Goal: Contribute content: Contribute content

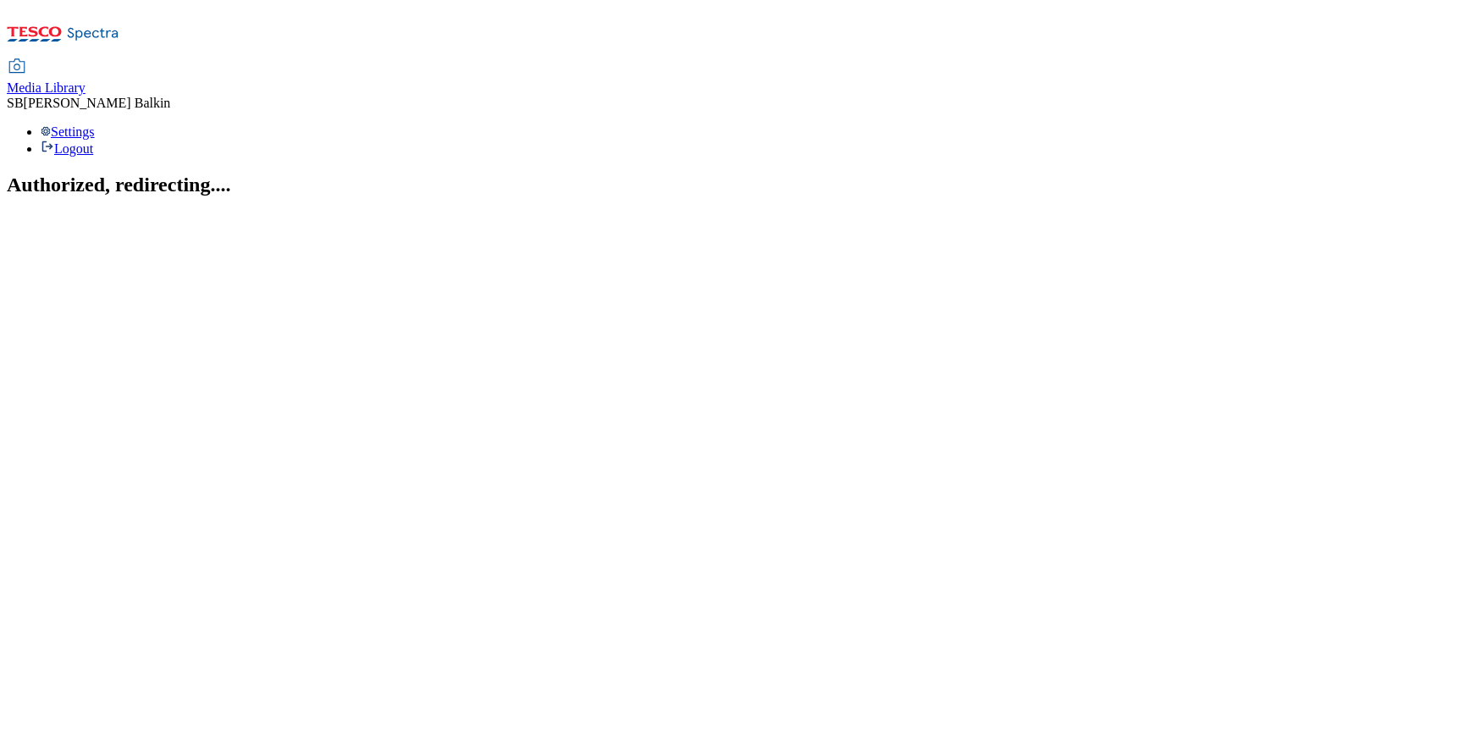
click at [86, 80] on span "Media Library" at bounding box center [46, 87] width 79 height 14
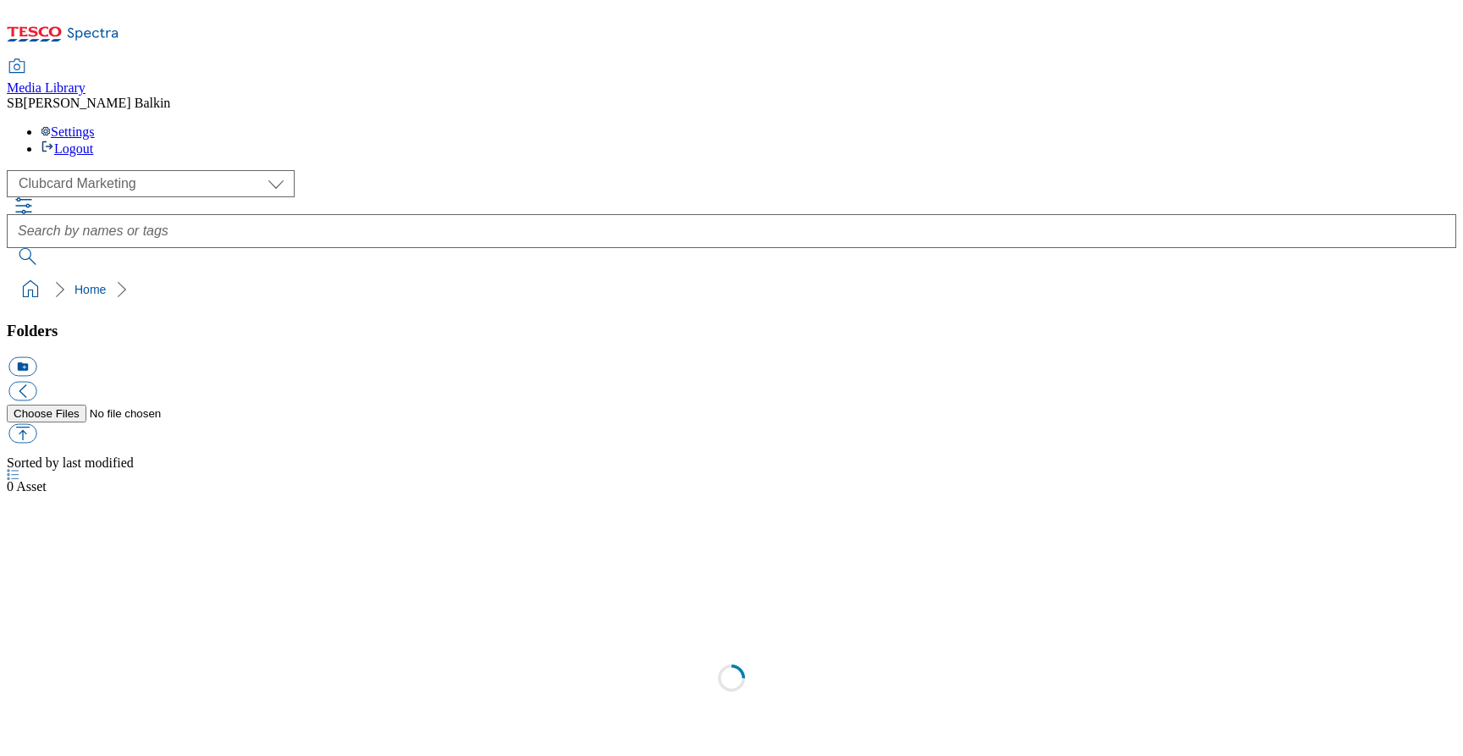
scroll to position [1, 0]
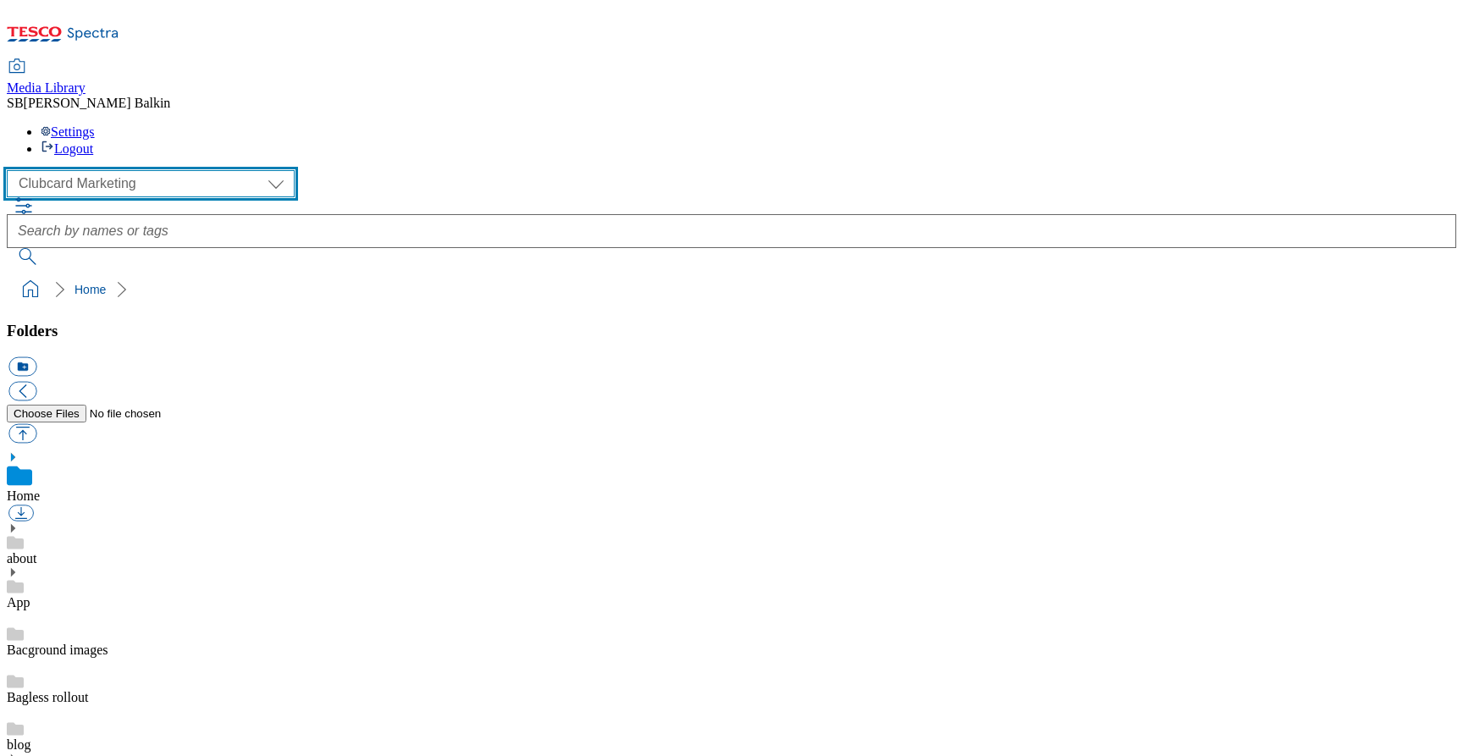
click at [52, 170] on select "Clubcard Marketing Dotcom UK FnF Stores GHS Marketing UK GHS Product UK GHS ROI…" at bounding box center [151, 183] width 288 height 27
select select "flare-ghs-mktg"
click at [12, 170] on select "Clubcard Marketing Dotcom UK FnF Stores GHS Marketing UK GHS Product UK GHS ROI…" at bounding box center [151, 183] width 288 height 27
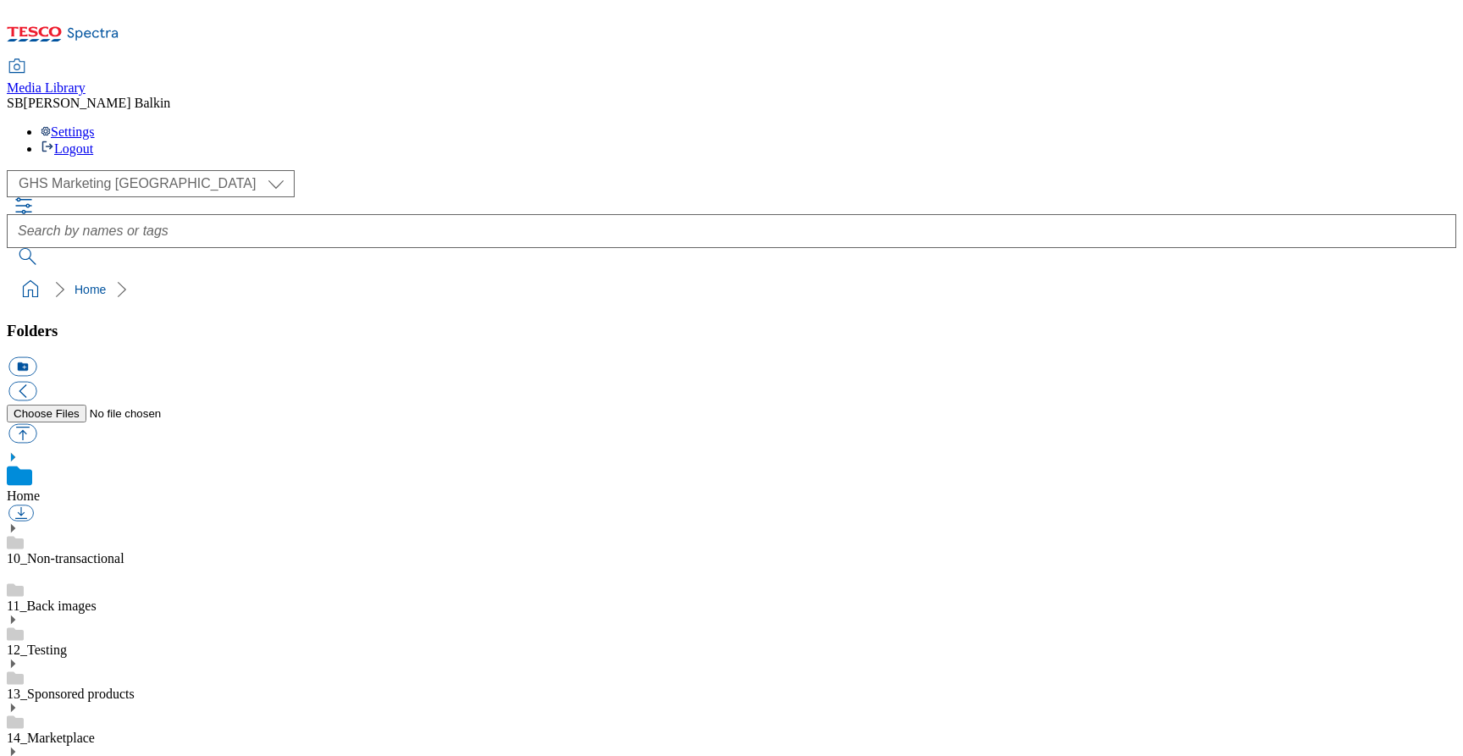
click at [19, 746] on icon at bounding box center [13, 752] width 12 height 12
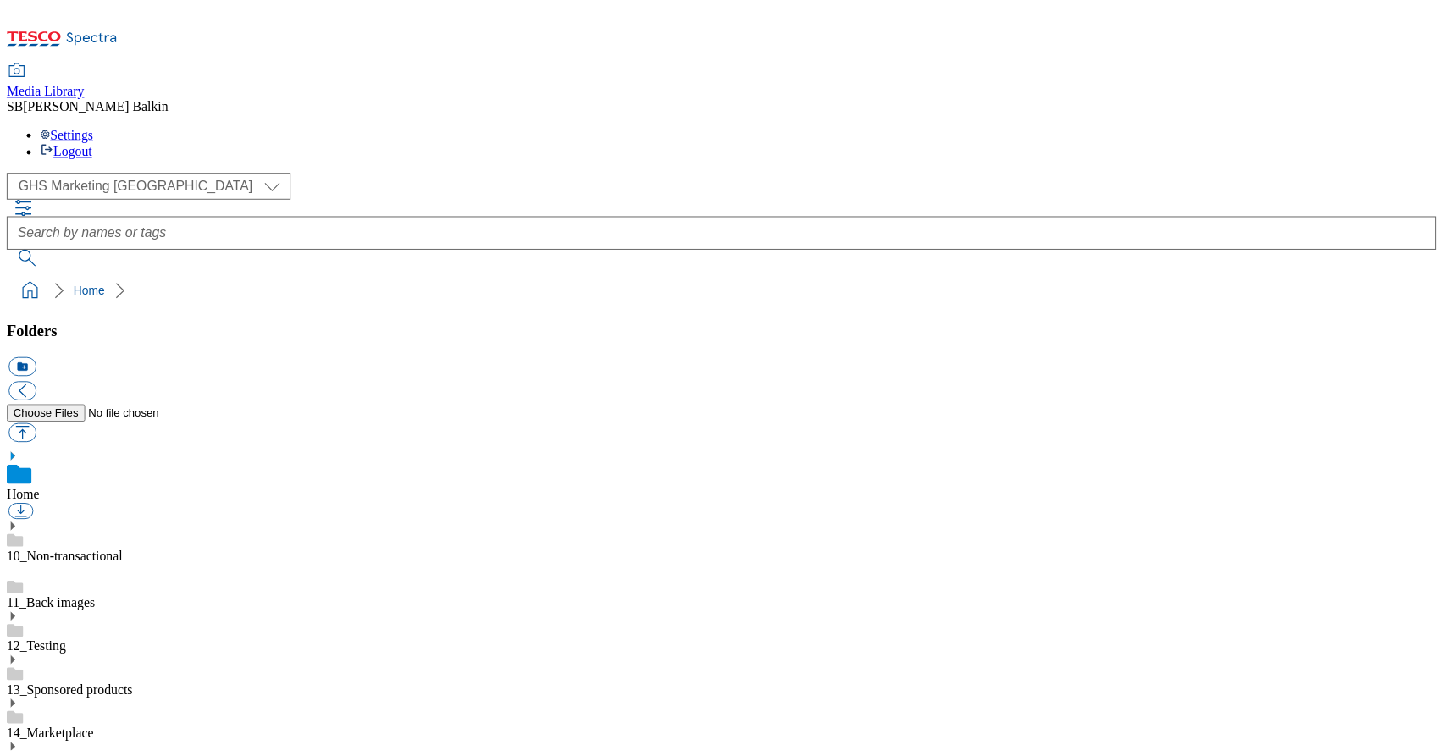
scroll to position [1013, 0]
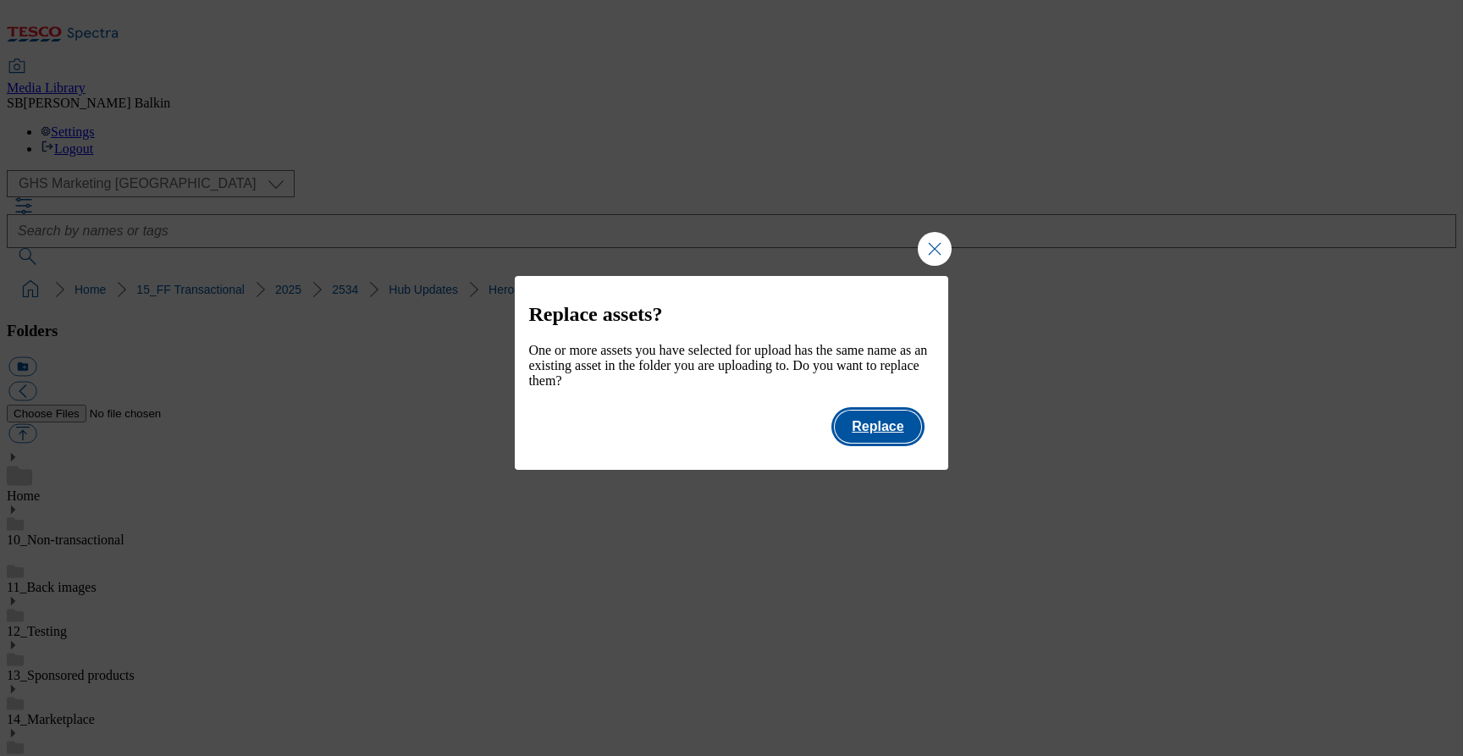
click at [897, 435] on button "Replace" at bounding box center [878, 427] width 86 height 32
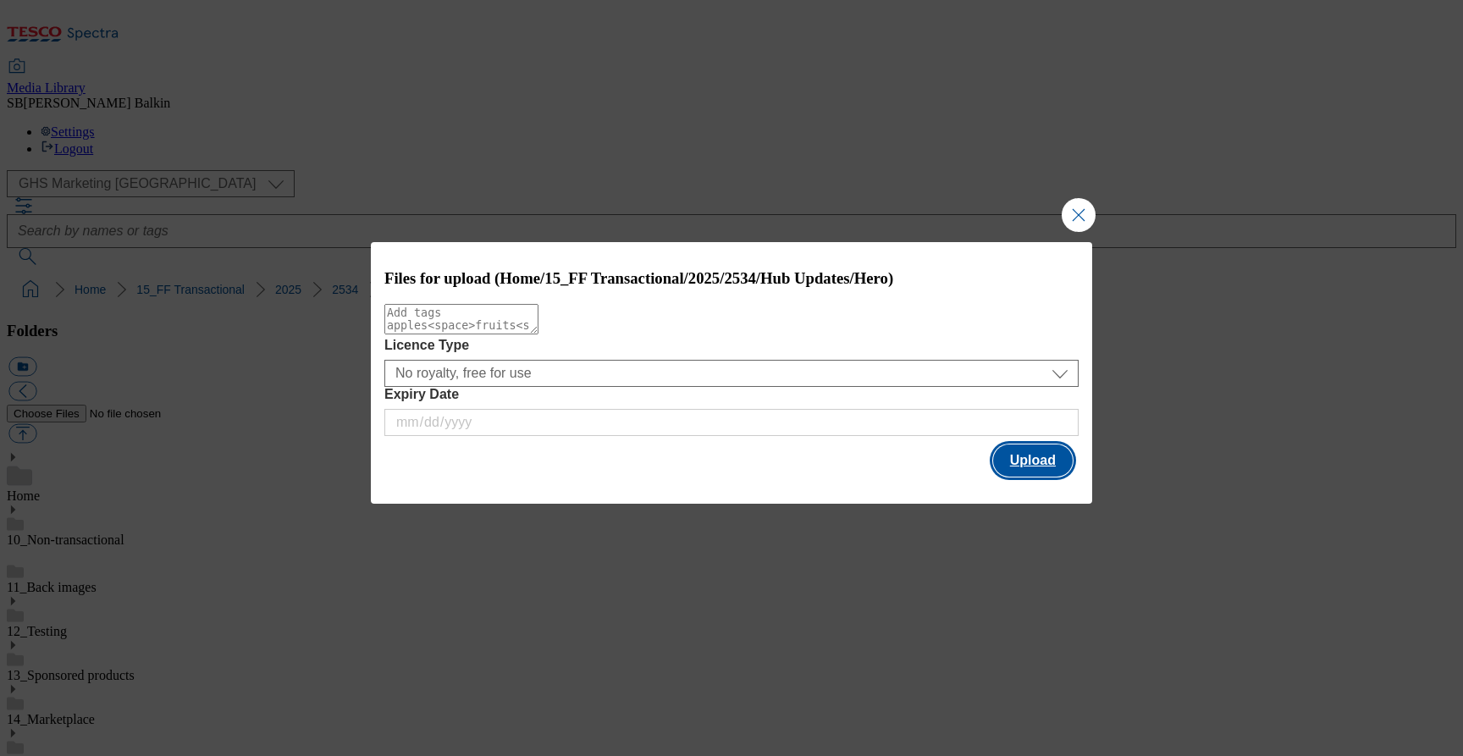
click at [1007, 450] on button "Upload" at bounding box center [1033, 460] width 80 height 32
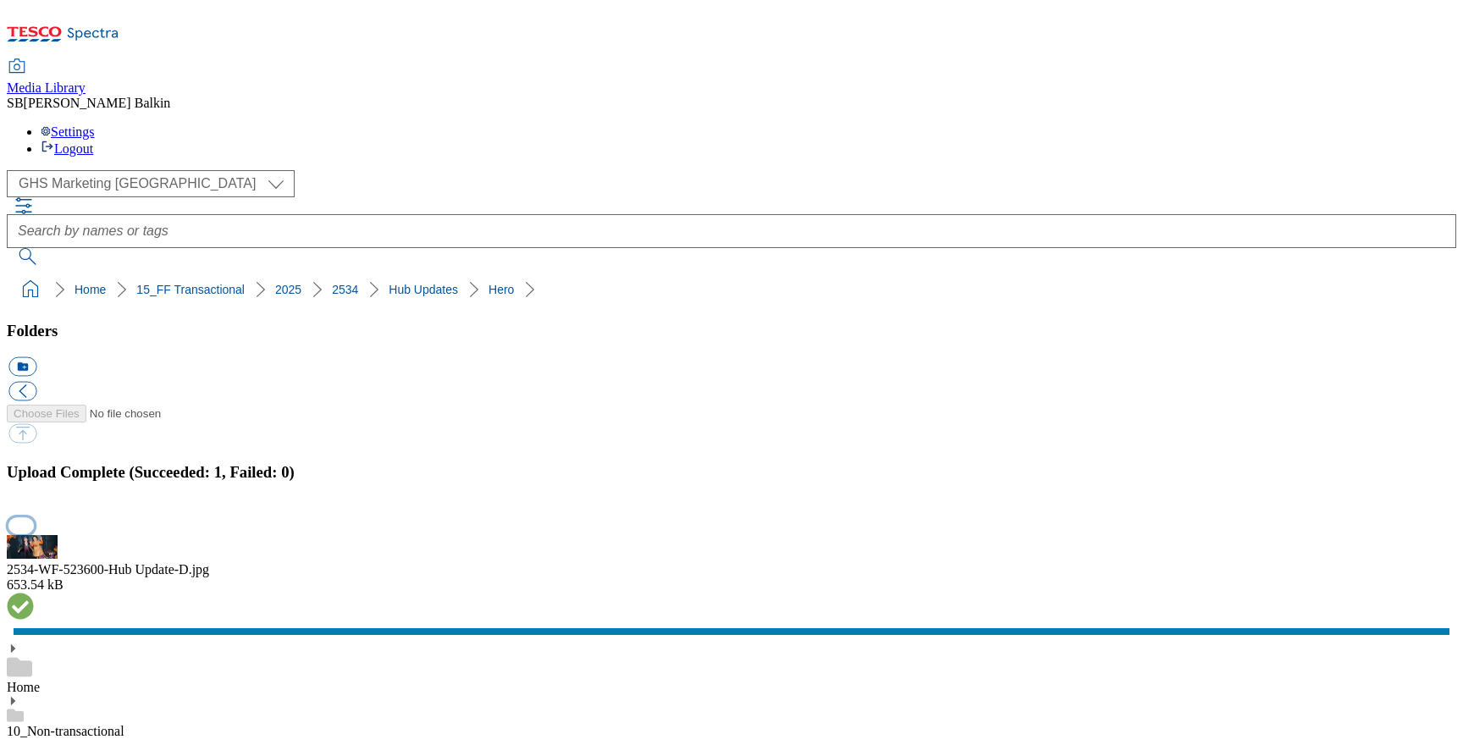
click at [34, 517] on button "button" at bounding box center [20, 525] width 25 height 16
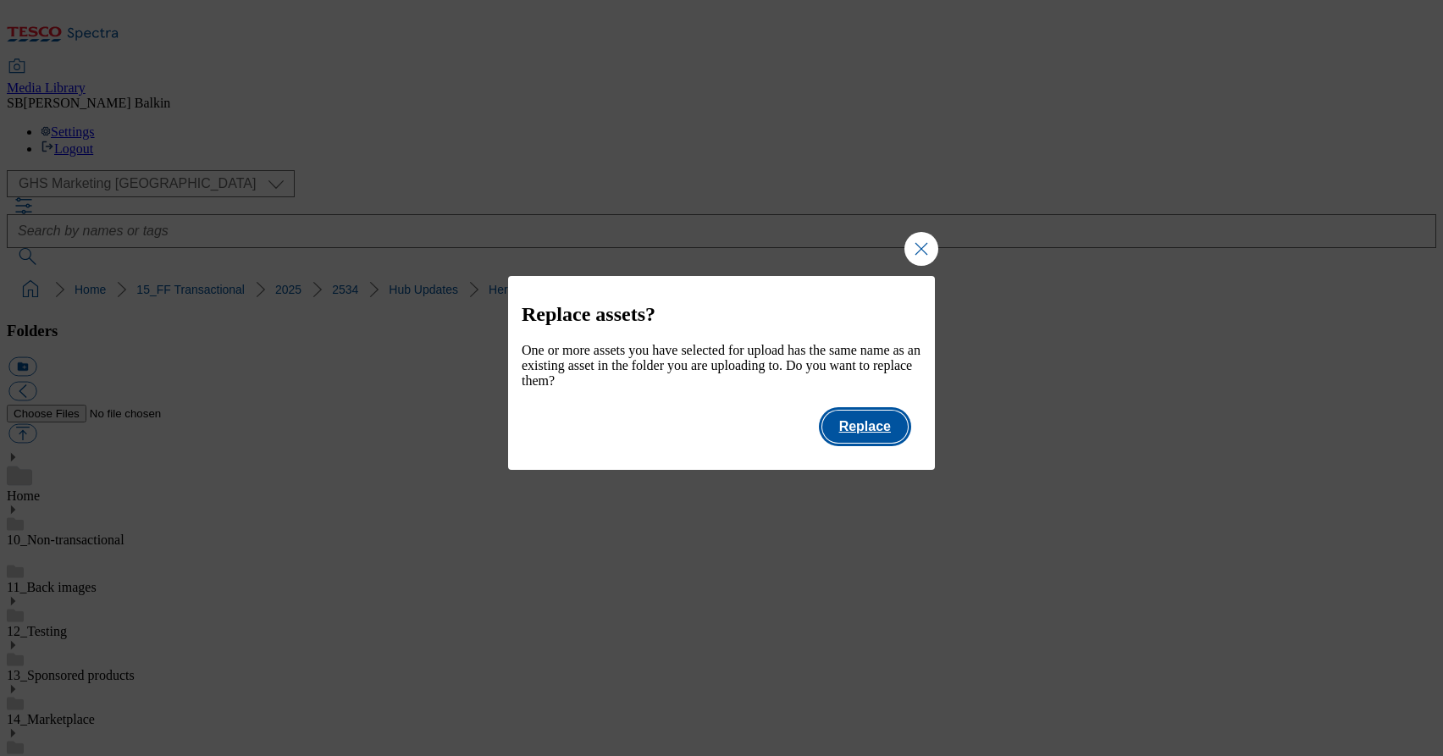
click at [899, 438] on button "Replace" at bounding box center [865, 427] width 86 height 32
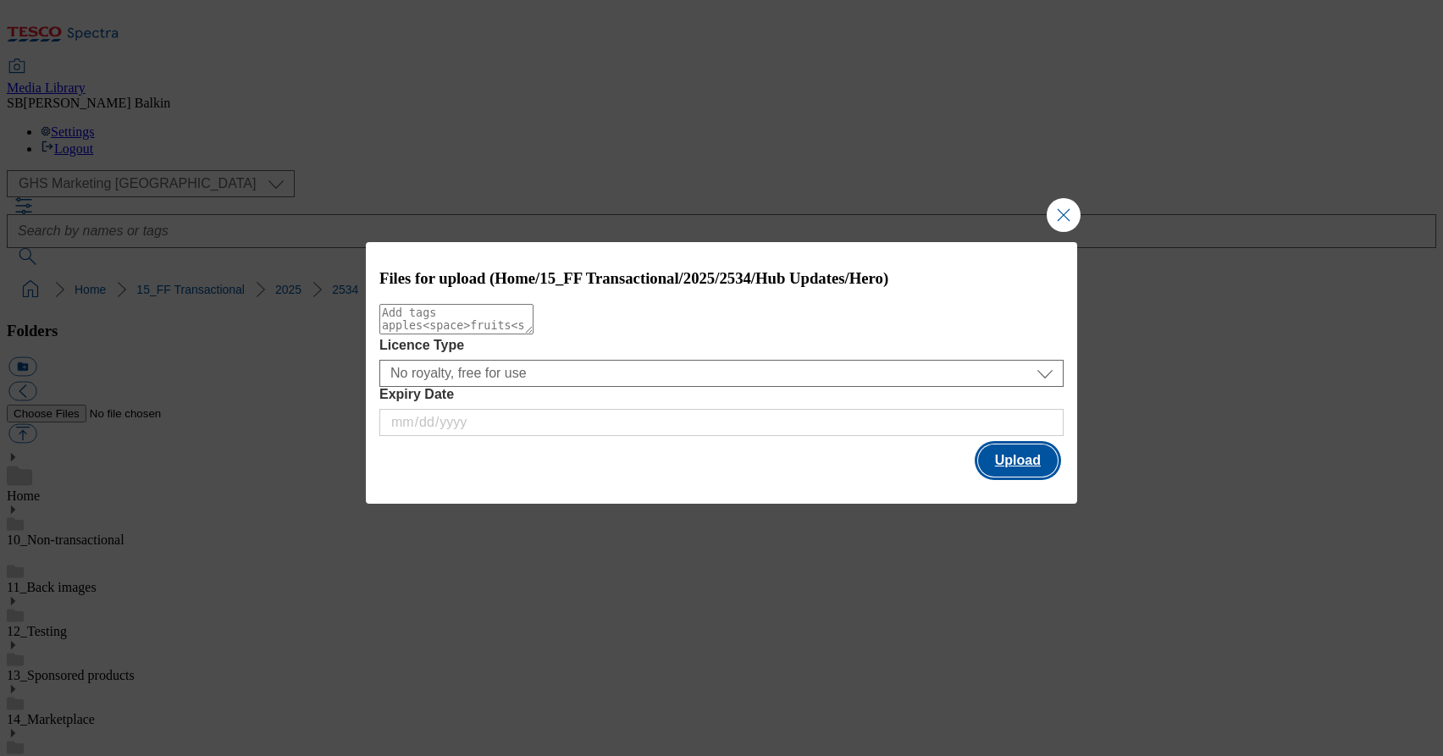
click at [992, 468] on button "Upload" at bounding box center [1018, 460] width 80 height 32
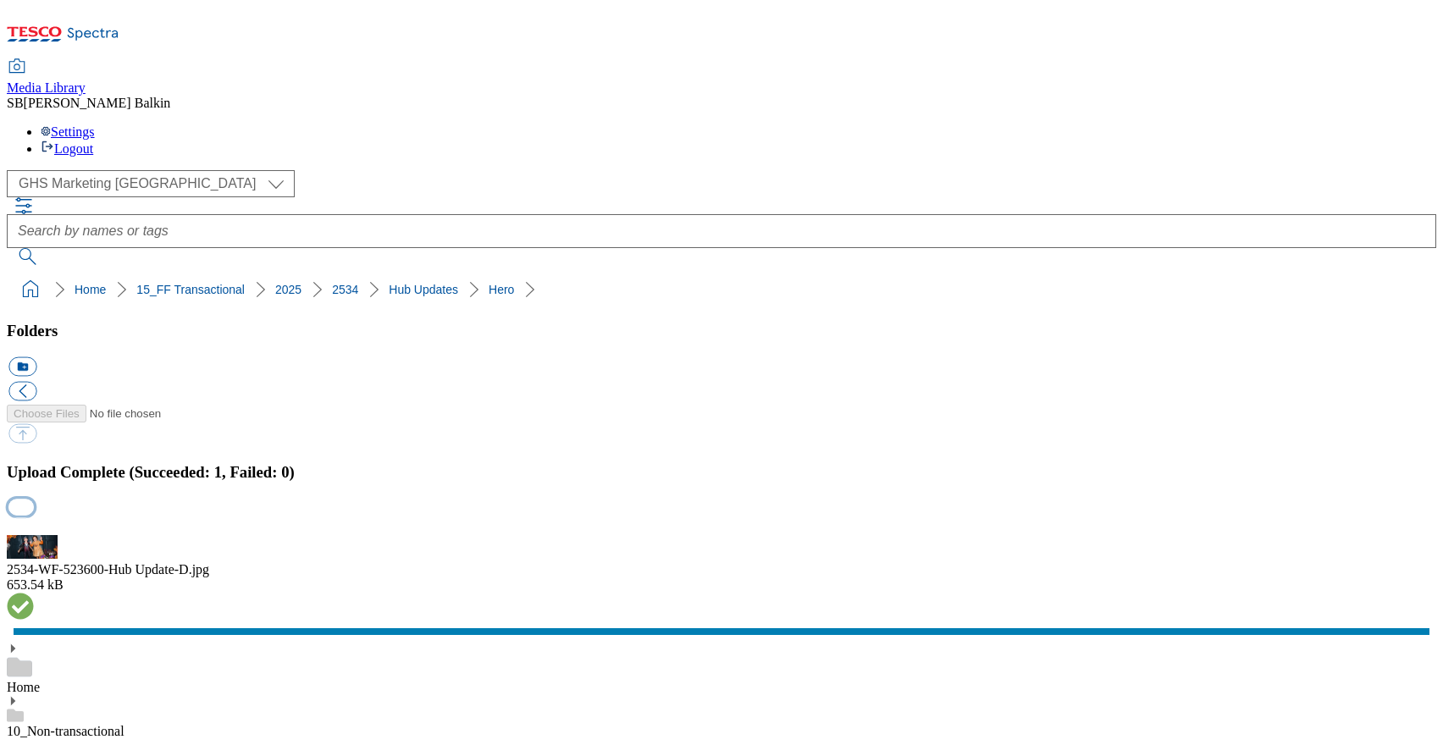
click at [34, 517] on button "button" at bounding box center [20, 525] width 25 height 16
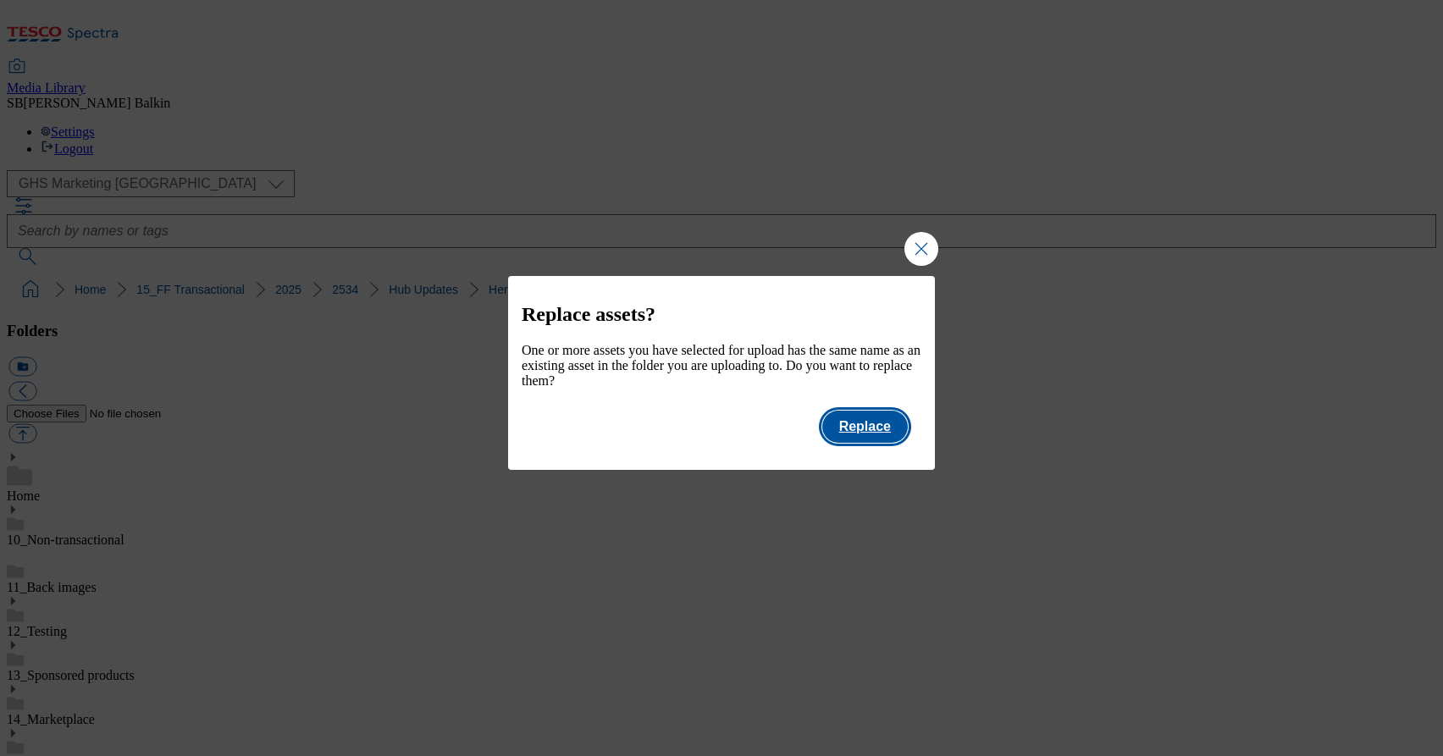
click at [883, 430] on button "Replace" at bounding box center [865, 427] width 86 height 32
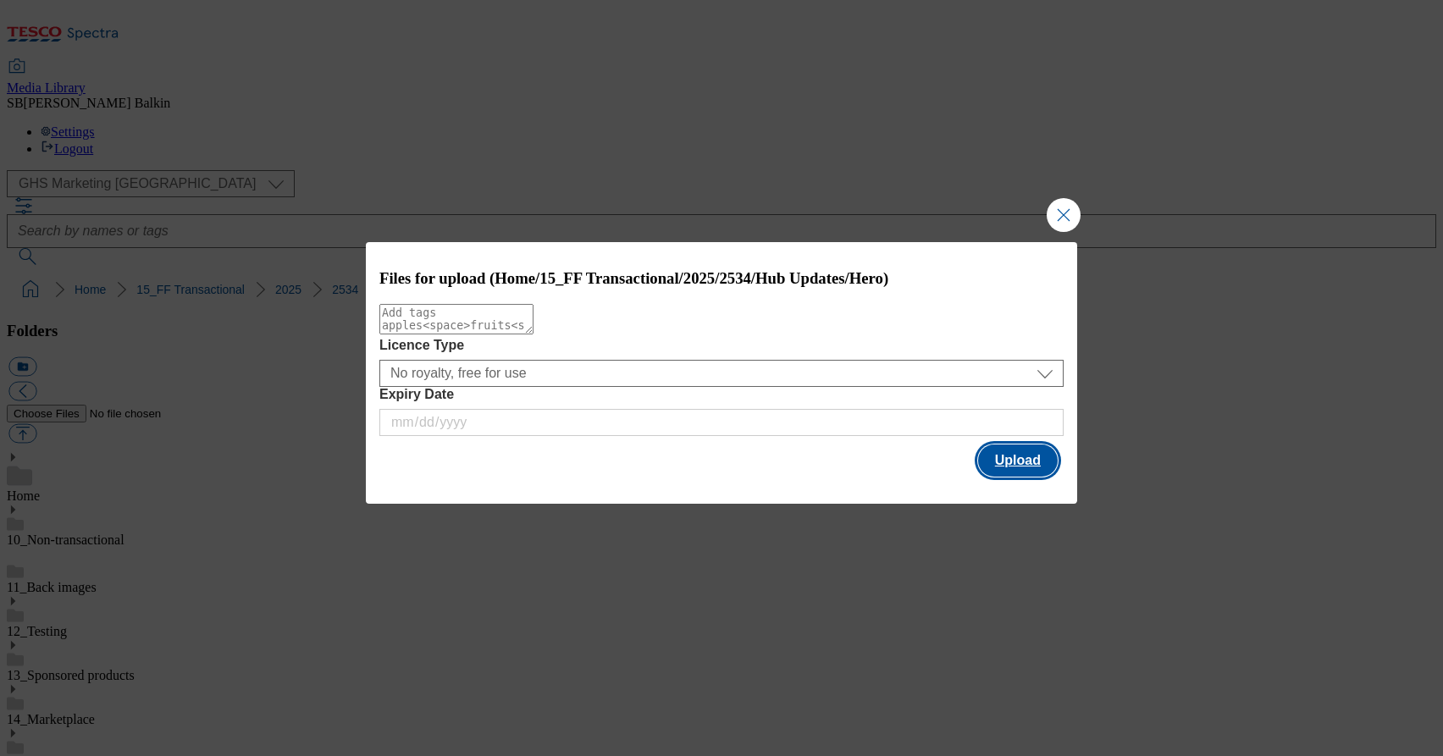
click at [986, 459] on button "Upload" at bounding box center [1018, 460] width 80 height 32
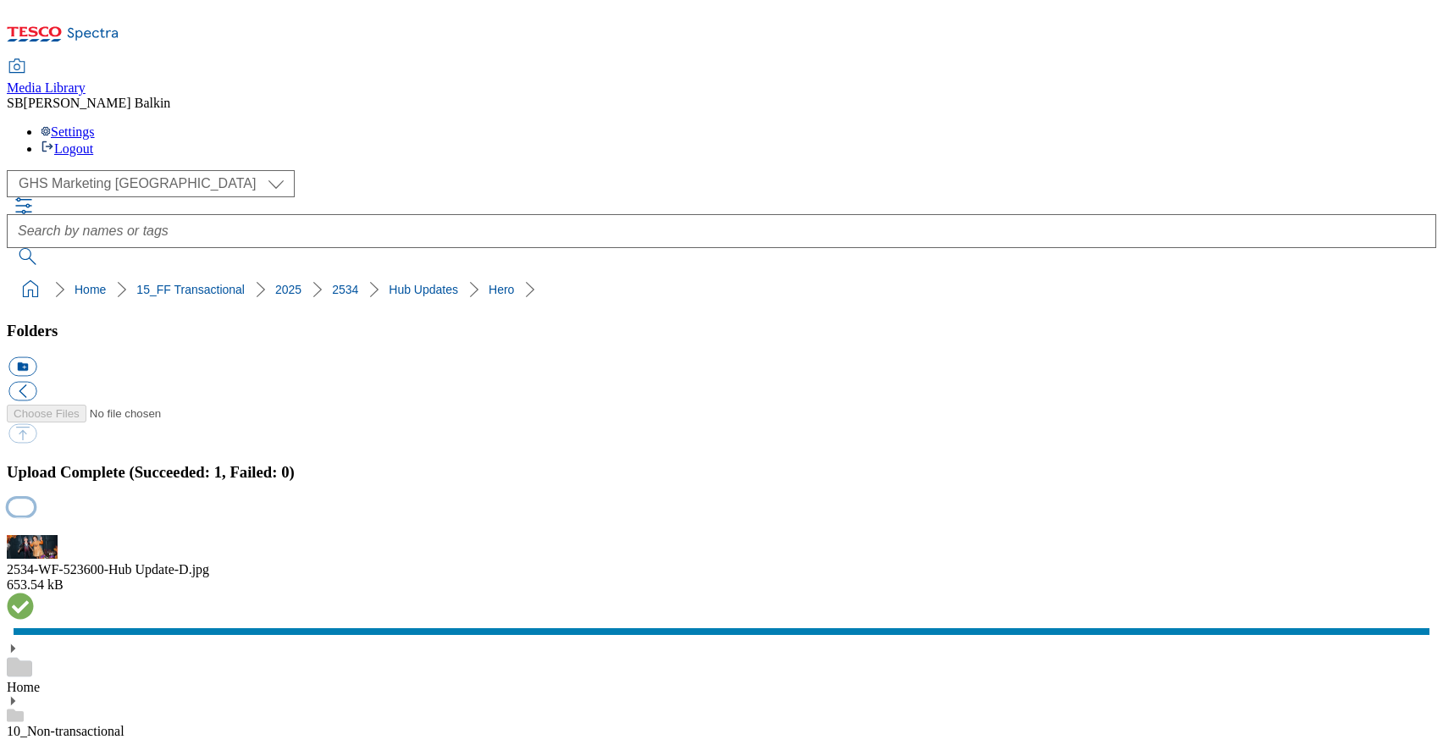
click at [34, 517] on button "button" at bounding box center [20, 525] width 25 height 16
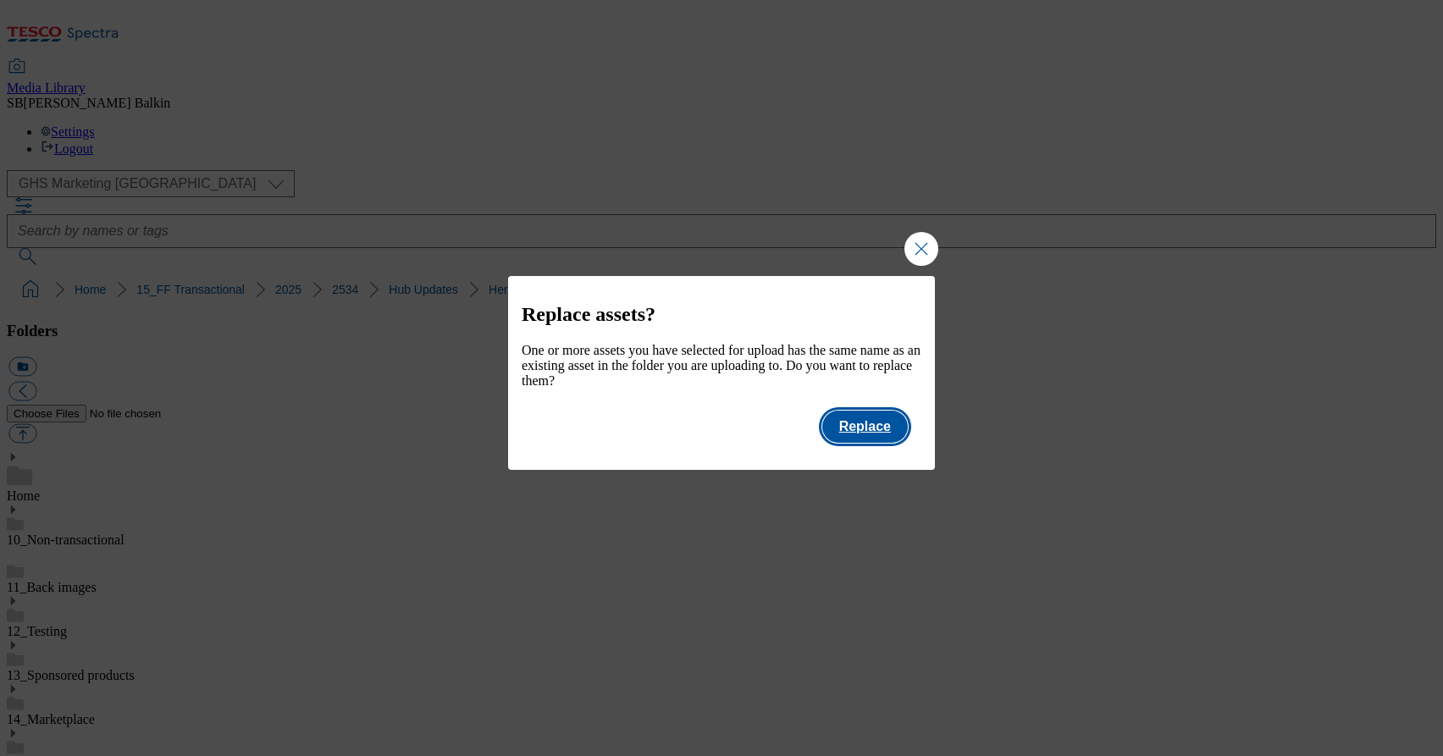
click at [863, 439] on button "Replace" at bounding box center [865, 427] width 86 height 32
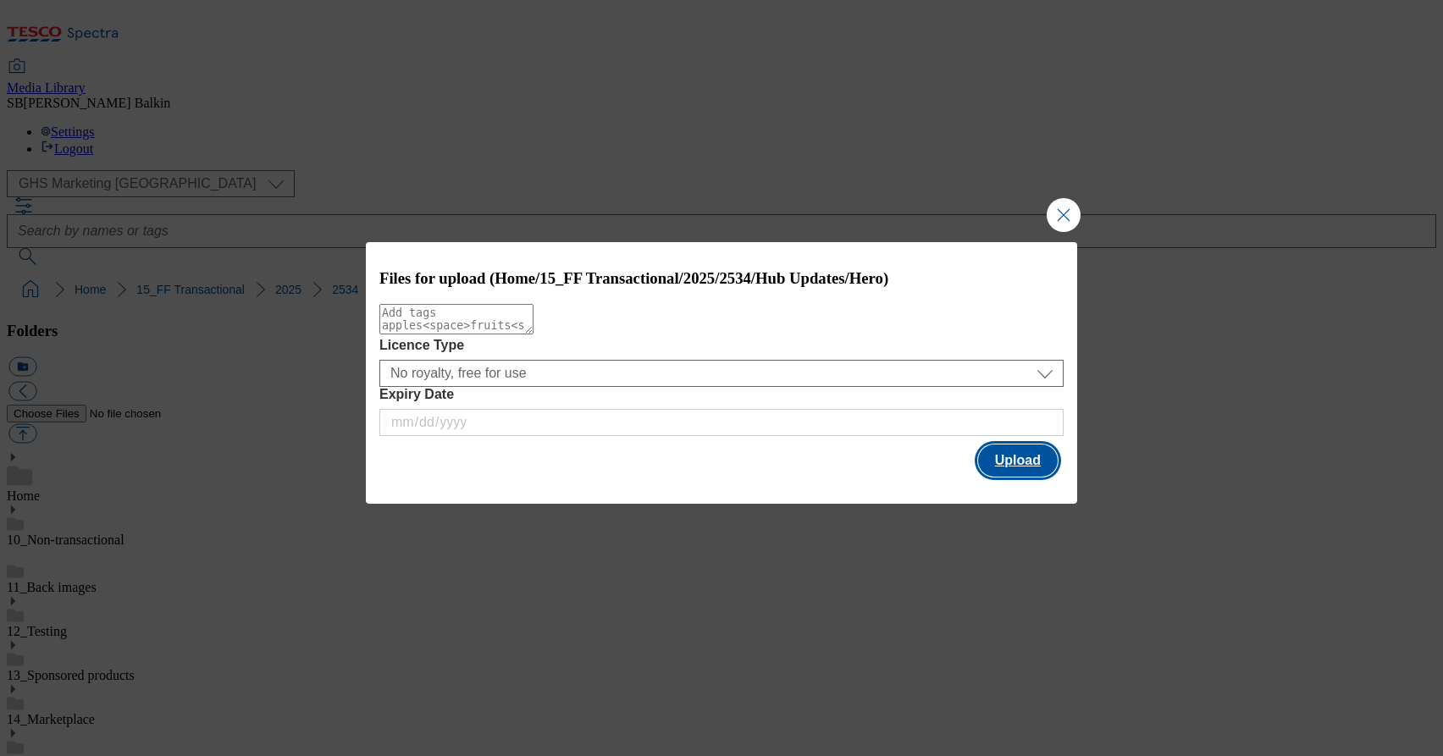
click at [1030, 453] on button "Upload" at bounding box center [1018, 460] width 80 height 32
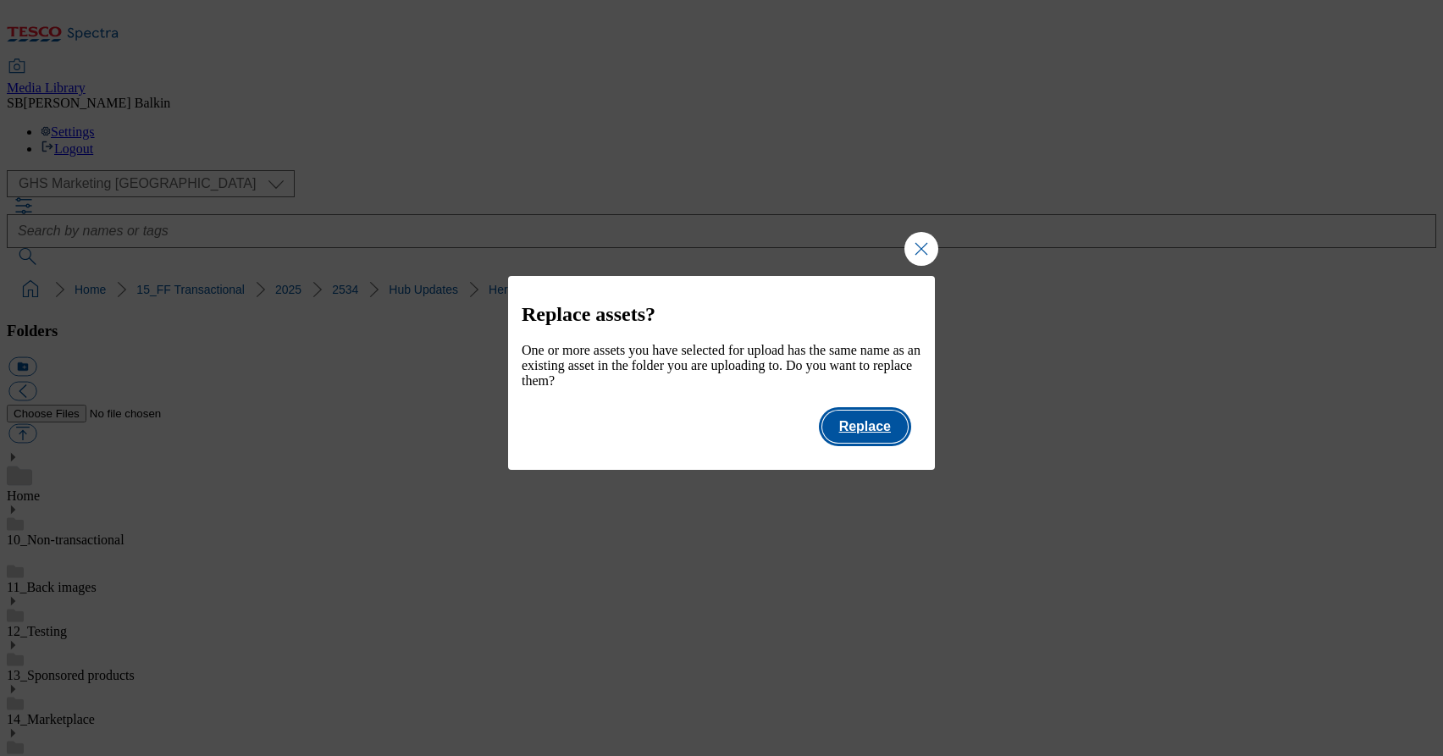
click at [883, 435] on button "Replace" at bounding box center [865, 427] width 86 height 32
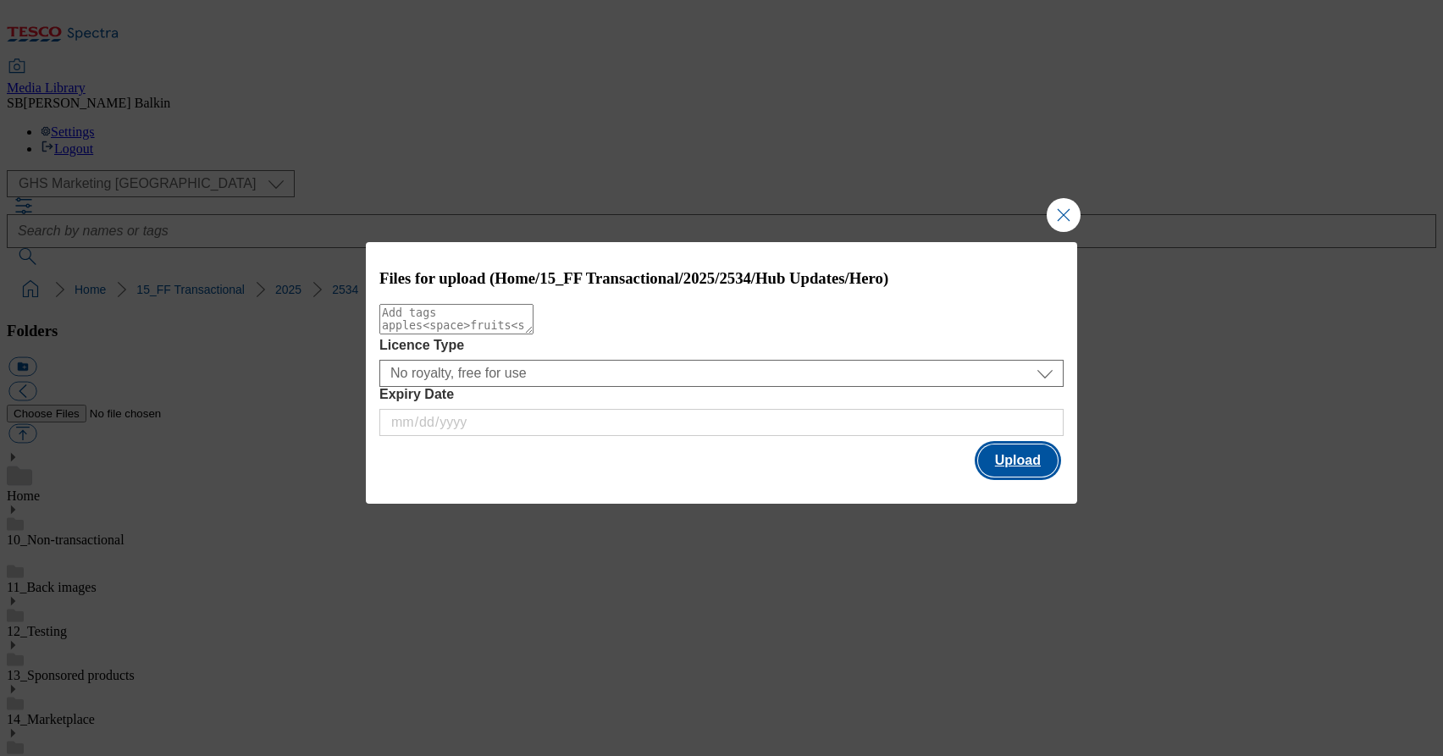
click at [1031, 461] on button "Upload" at bounding box center [1018, 460] width 80 height 32
